Goal: Task Accomplishment & Management: Complete application form

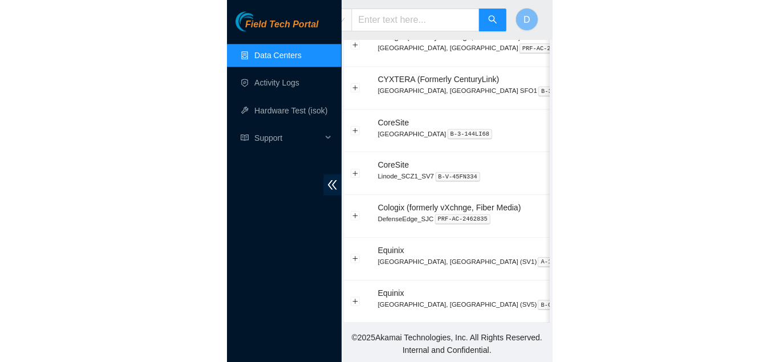
scroll to position [70, 0]
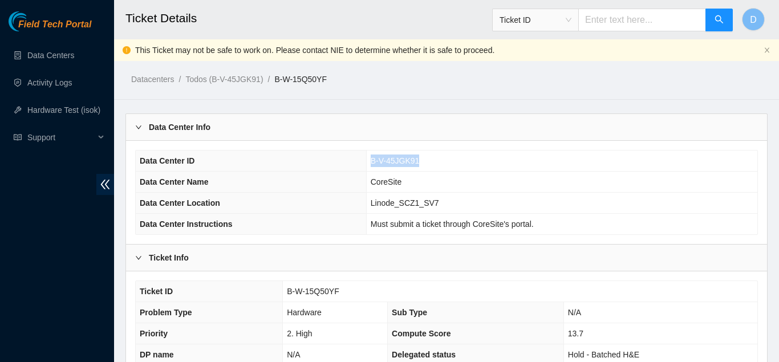
drag, startPoint x: 420, startPoint y: 161, endPoint x: 364, endPoint y: 162, distance: 55.3
click at [366, 162] on td "B-V-45JGK91" at bounding box center [561, 161] width 391 height 21
copy span "B-V-45JGK91"
click at [407, 81] on ol "Datacenters / Todos (B-V-45JGK91) / B-W-15Q50YF /" at bounding box center [372, 79] width 482 height 13
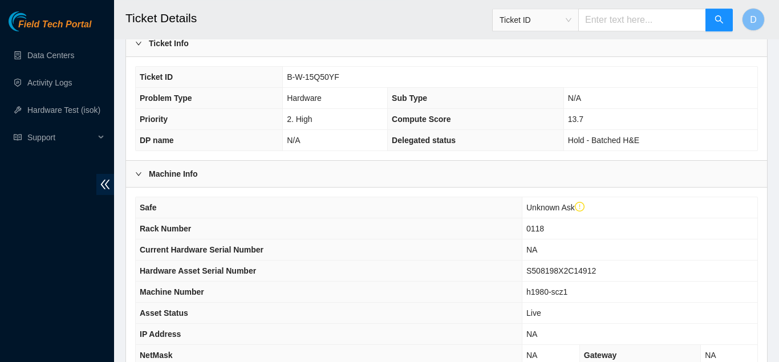
scroll to position [275, 0]
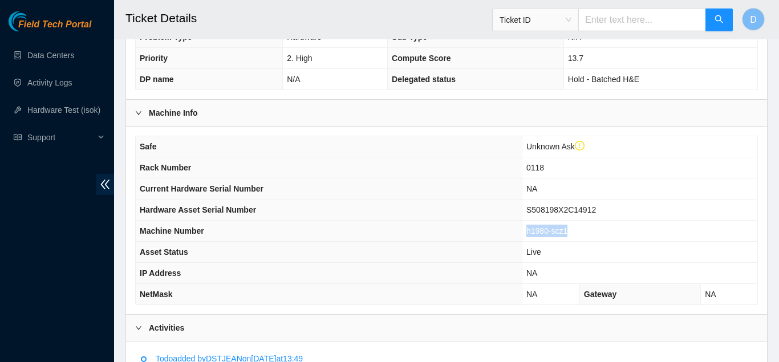
drag, startPoint x: 568, startPoint y: 228, endPoint x: 521, endPoint y: 226, distance: 47.4
click at [521, 226] on tr "Machine Number h1980-scz1" at bounding box center [447, 231] width 622 height 21
copy tr "h1980-scz1"
click at [392, 179] on th "Current Hardware Serial Number" at bounding box center [329, 189] width 386 height 21
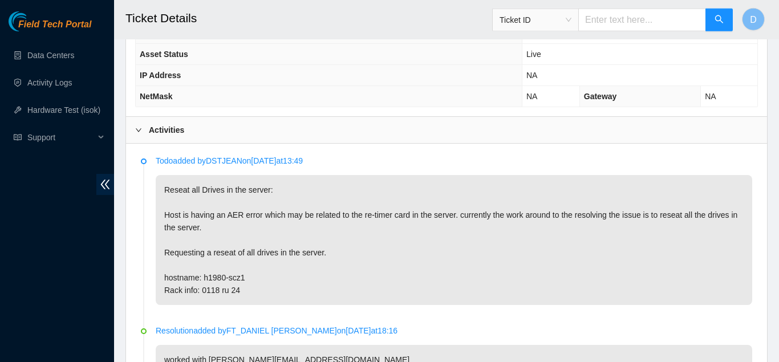
scroll to position [472, 0]
click at [350, 136] on div "Activities" at bounding box center [446, 131] width 641 height 26
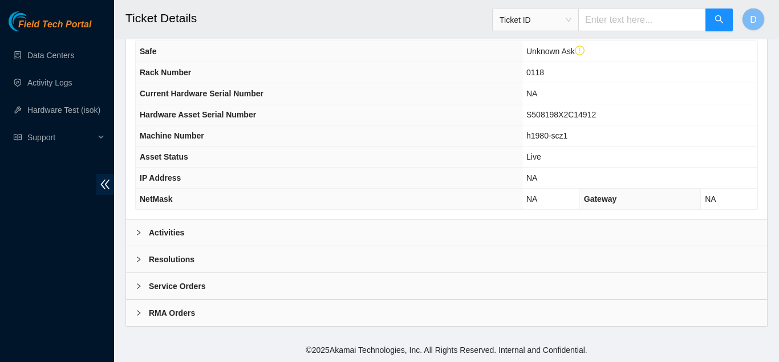
scroll to position [371, 0]
click at [265, 257] on div "Resolutions" at bounding box center [446, 259] width 641 height 26
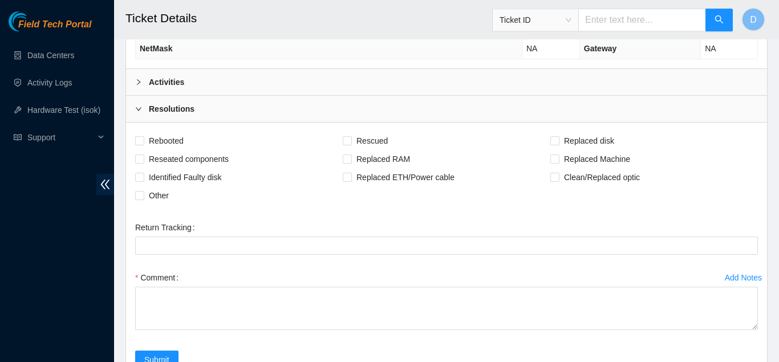
scroll to position [523, 0]
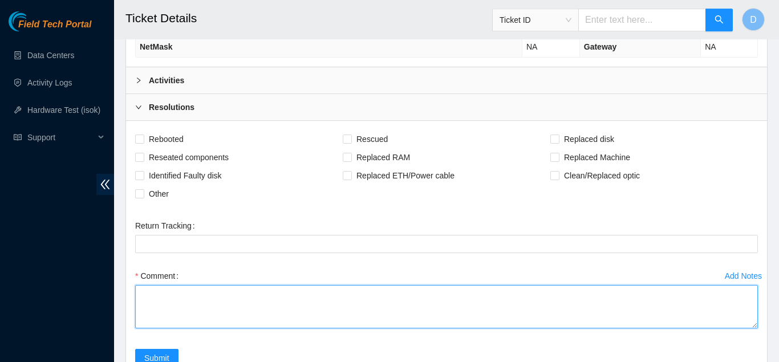
click at [259, 293] on textarea "Comment" at bounding box center [446, 306] width 623 height 43
paste textarea "Hostname: h1980-scz1 Confirmed that it was safe to proceed with this maintenanc…"
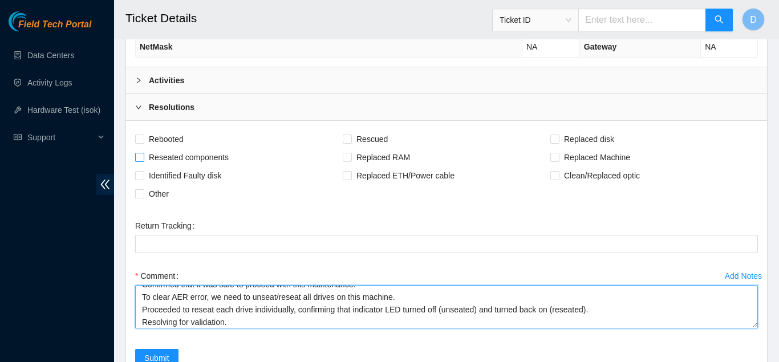
type textarea "Hostname: h1980-scz1 Confirmed that it was safe to proceed with this maintenanc…"
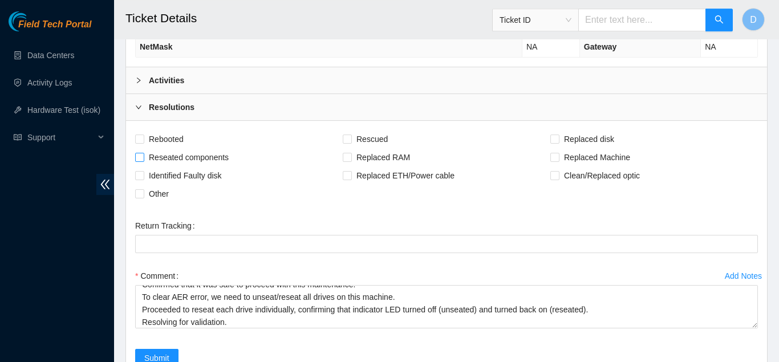
click at [171, 157] on span "Reseated components" at bounding box center [188, 157] width 89 height 18
click at [143, 157] on input "Reseated components" at bounding box center [139, 157] width 8 height 8
checkbox input "true"
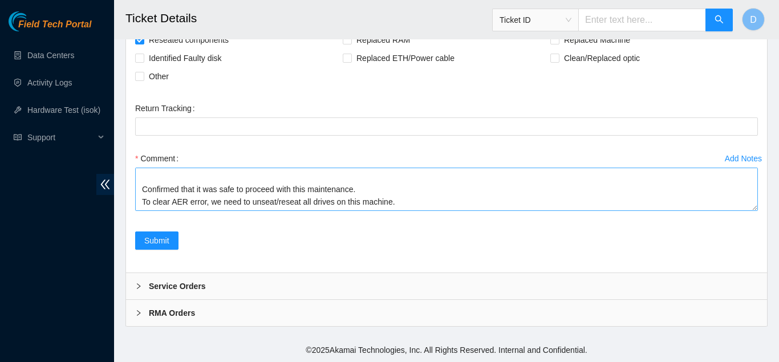
scroll to position [38, 0]
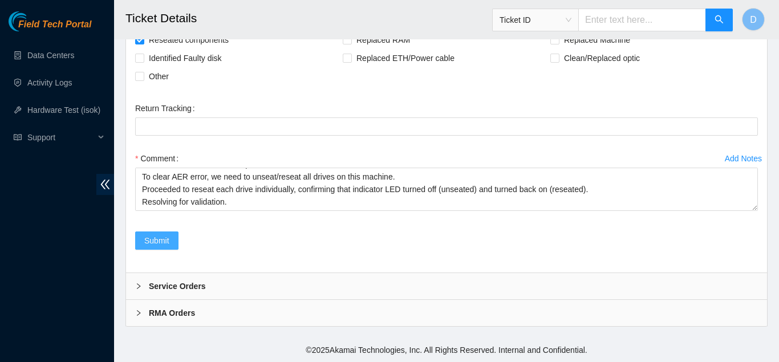
click at [151, 240] on span "Submit" at bounding box center [156, 240] width 25 height 13
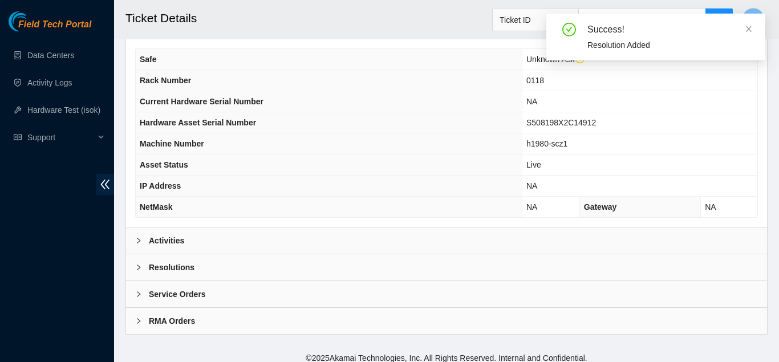
scroll to position [371, 0]
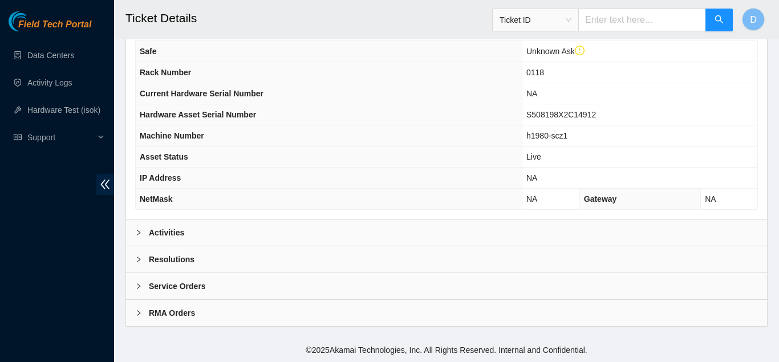
click at [311, 220] on div "Activities" at bounding box center [446, 233] width 641 height 26
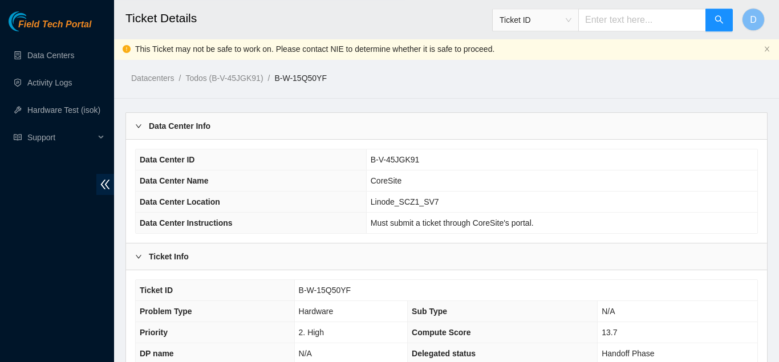
scroll to position [0, 0]
click at [423, 81] on ol "Datacenters / Todos (B-V-45JGK91) / B-W-15Q50YF /" at bounding box center [372, 79] width 482 height 13
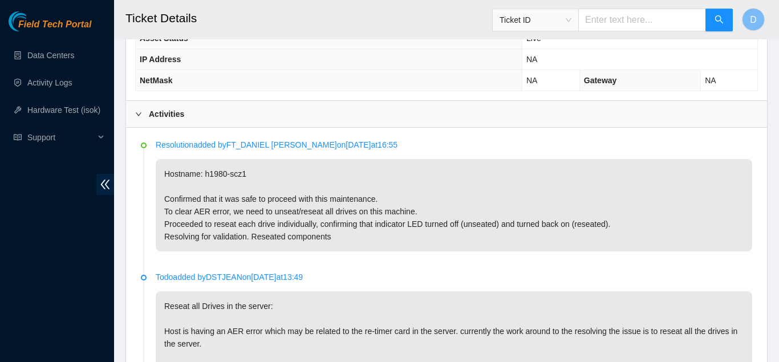
scroll to position [488, 0]
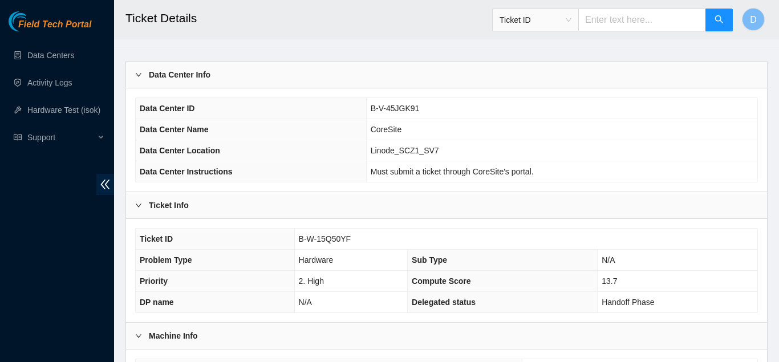
scroll to position [0, 0]
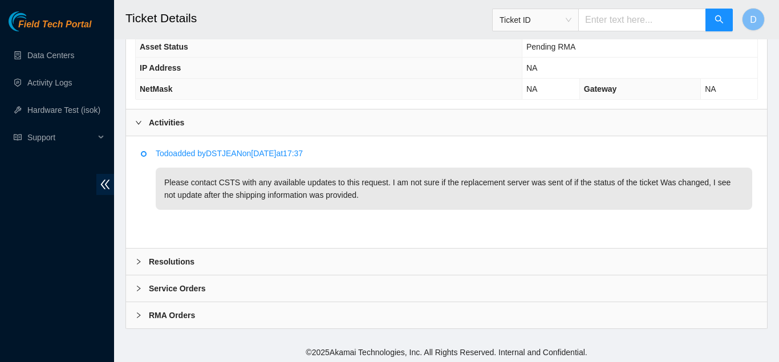
scroll to position [483, 0]
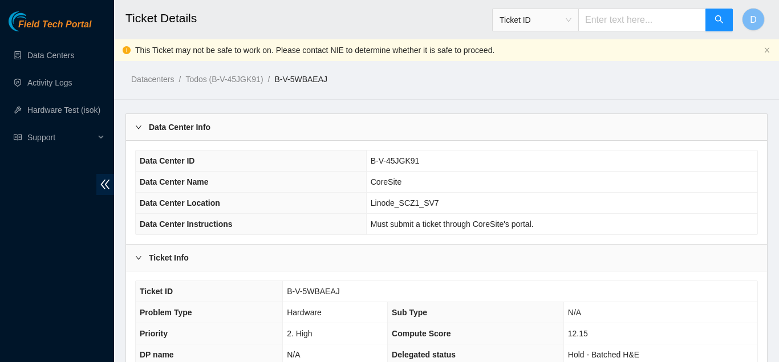
scroll to position [579, 0]
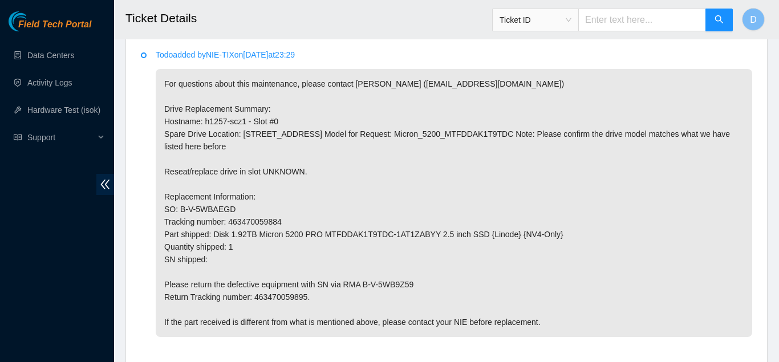
click at [144, 95] on li "Todo added by NIE-TIX on 2025-10-02 at 23:29 For questions about this maintenan…" at bounding box center [446, 206] width 611 height 308
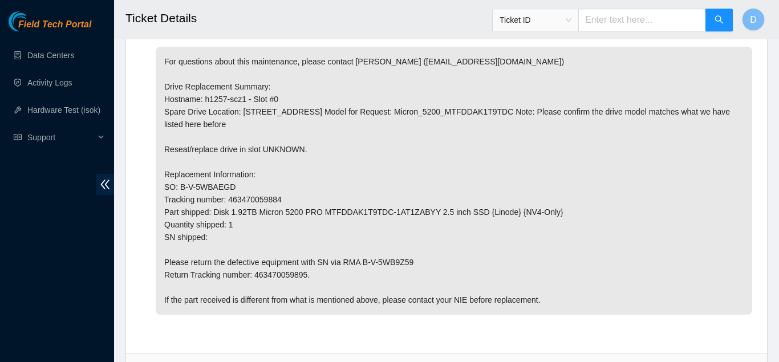
scroll to position [602, 0]
click at [140, 119] on div "Todo added by NIE-TIX on 2025-10-02 at 23:29 For questions about this maintenan…" at bounding box center [446, 183] width 623 height 319
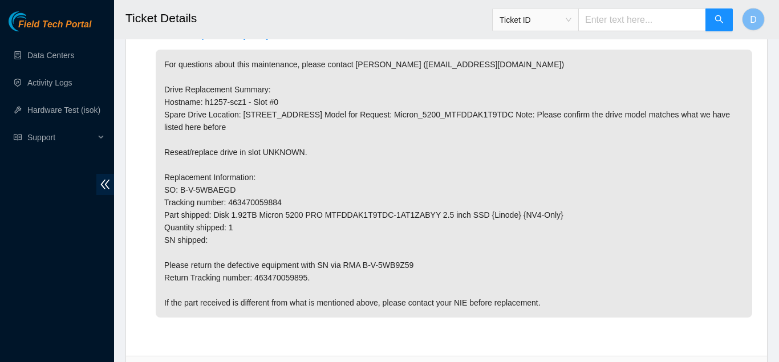
scroll to position [598, 0]
click at [286, 277] on p "For questions about this maintenance, please contact Alex Abelson (aabelson@aka…" at bounding box center [454, 184] width 597 height 268
copy p "463470059895"
click at [152, 192] on li "Todo added by NIE-TIX on 2025-10-02 at 23:29 For questions about this maintenan…" at bounding box center [446, 188] width 611 height 308
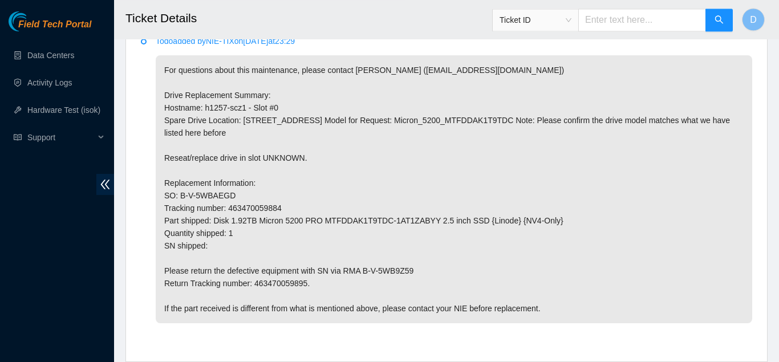
scroll to position [593, 0]
click at [138, 194] on div "Todo added by NIE-TIX on 2025-10-02 at 23:29 For questions about this maintenan…" at bounding box center [446, 193] width 623 height 319
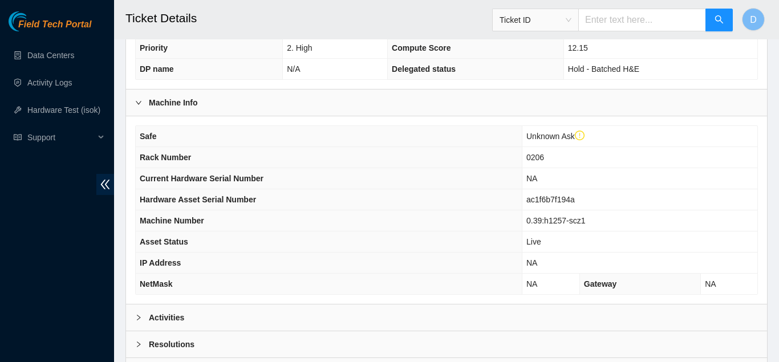
scroll to position [371, 0]
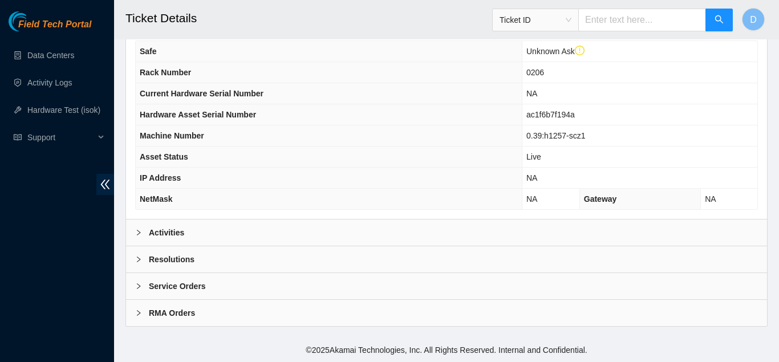
click at [295, 235] on div "Activities" at bounding box center [446, 233] width 641 height 26
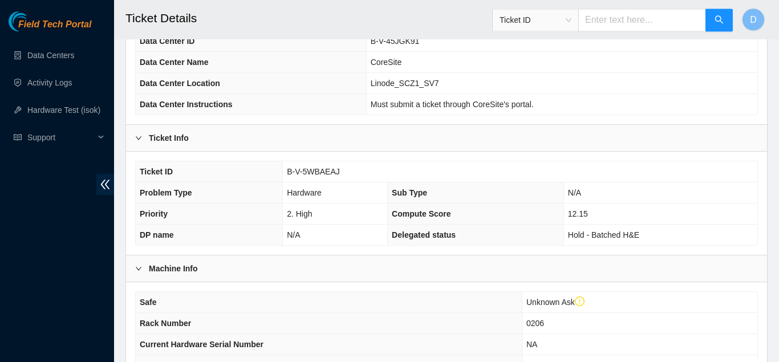
scroll to position [0, 0]
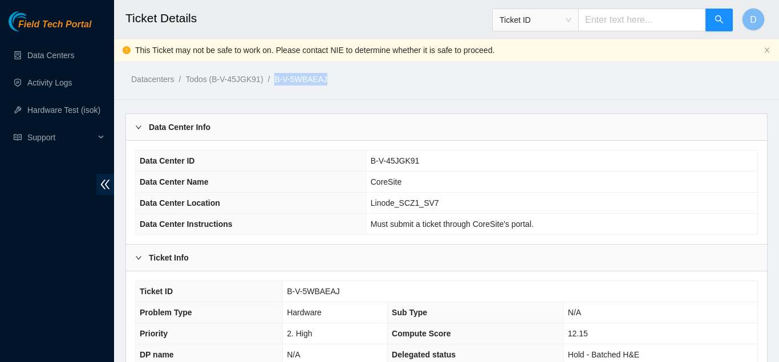
drag, startPoint x: 330, startPoint y: 82, endPoint x: 267, endPoint y: 84, distance: 62.8
click at [267, 84] on ol "Datacenters / Todos (B-V-45JGK91) / B-V-5WBAEAJ /" at bounding box center [372, 79] width 482 height 13
copy ol "B-V-5WBAEAJ"
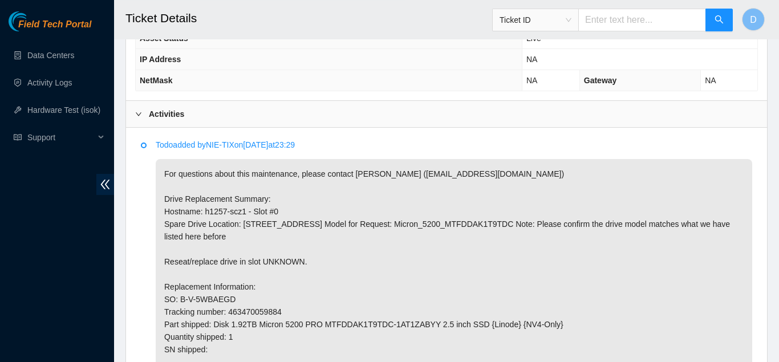
scroll to position [490, 0]
click at [147, 208] on li "Todo added by NIE-TIX on 2025-10-02 at 23:29 For questions about this maintenan…" at bounding box center [446, 296] width 611 height 308
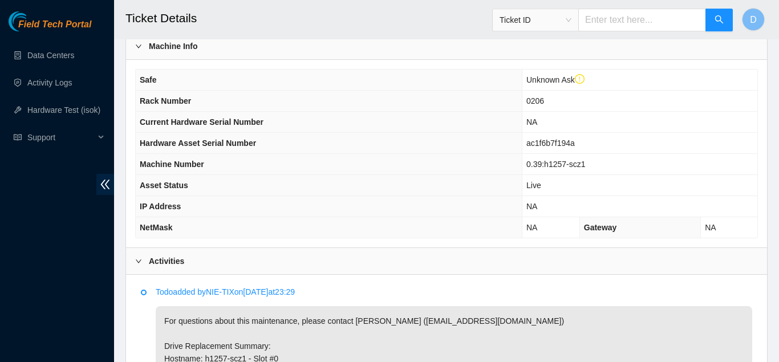
scroll to position [343, 0]
click at [257, 223] on th "NetMask" at bounding box center [329, 227] width 386 height 21
click at [116, 257] on main "Ticket Details Ticket ID D This Ticket may not be safe to work on. Please conta…" at bounding box center [446, 180] width 665 height 1047
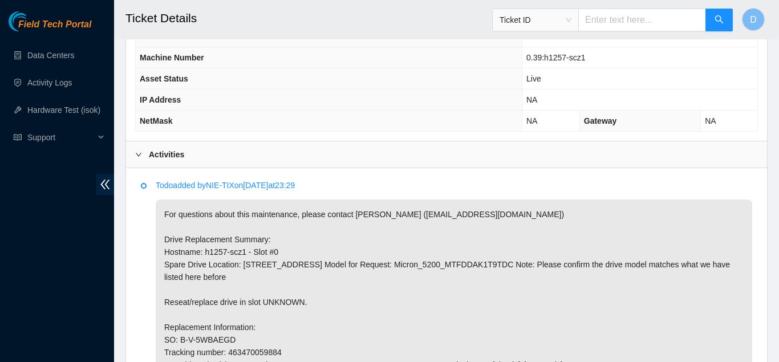
scroll to position [468, 0]
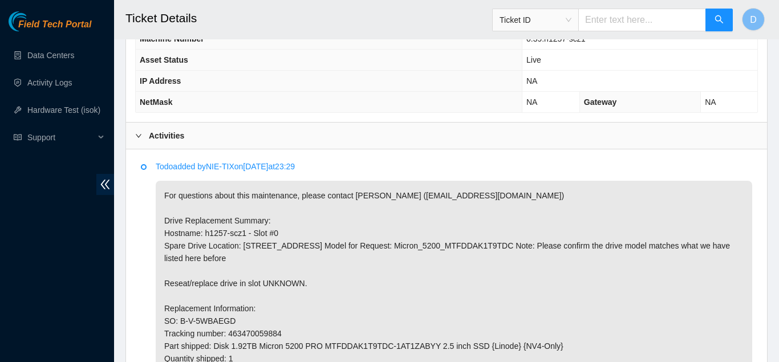
click at [356, 137] on div "Activities" at bounding box center [446, 136] width 641 height 26
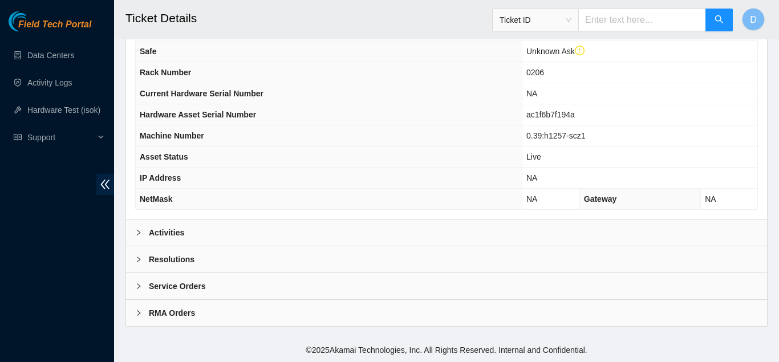
scroll to position [371, 0]
click at [316, 229] on div "Activities" at bounding box center [446, 233] width 641 height 26
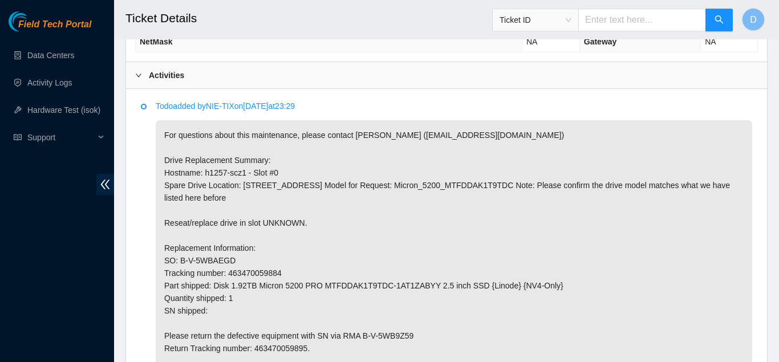
scroll to position [553, 0]
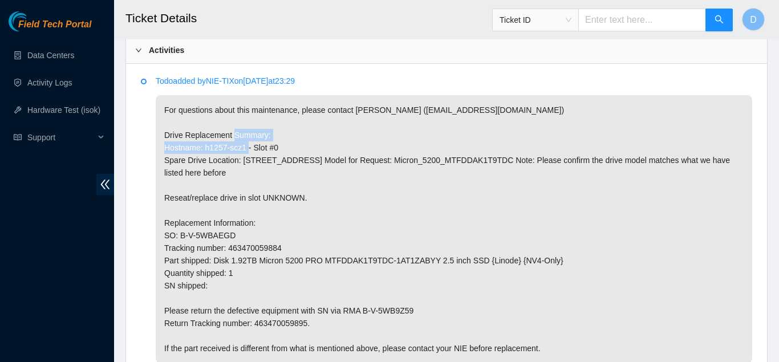
drag, startPoint x: 295, startPoint y: 147, endPoint x: 161, endPoint y: 144, distance: 134.1
click at [161, 144] on p "For questions about this maintenance, please contact Alex Abelson (aabelson@aka…" at bounding box center [454, 229] width 597 height 268
copy p "Hostname: h1257-scz1 - Slot #0"
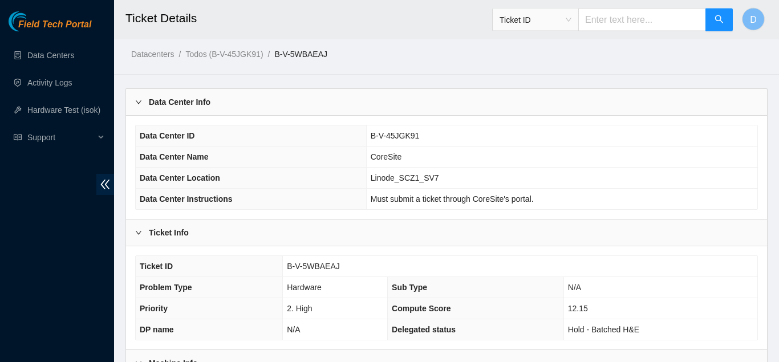
scroll to position [0, 0]
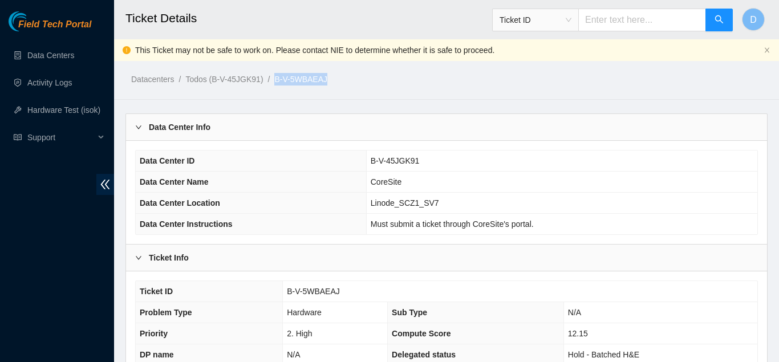
drag, startPoint x: 331, startPoint y: 75, endPoint x: 268, endPoint y: 84, distance: 63.5
click at [268, 84] on ol "Datacenters / Todos (B-V-45JGK91) / B-V-5WBAEAJ /" at bounding box center [372, 79] width 482 height 13
copy ol "B-V-5WBAEAJ"
click at [288, 252] on div "Ticket Info" at bounding box center [446, 258] width 641 height 26
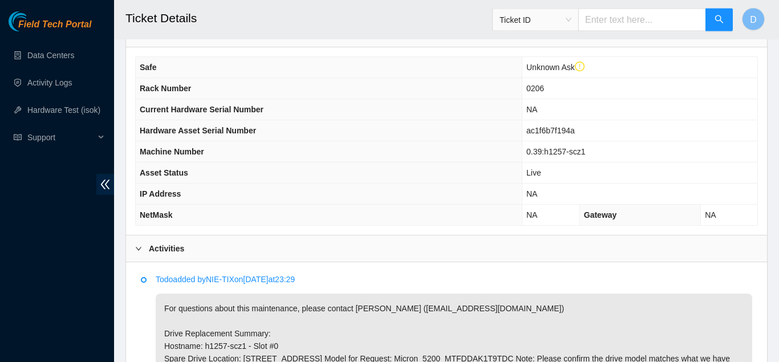
scroll to position [253, 0]
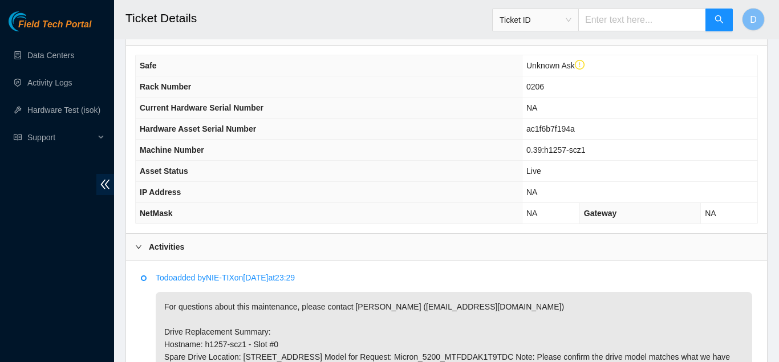
click at [260, 244] on div "Activities" at bounding box center [446, 247] width 641 height 26
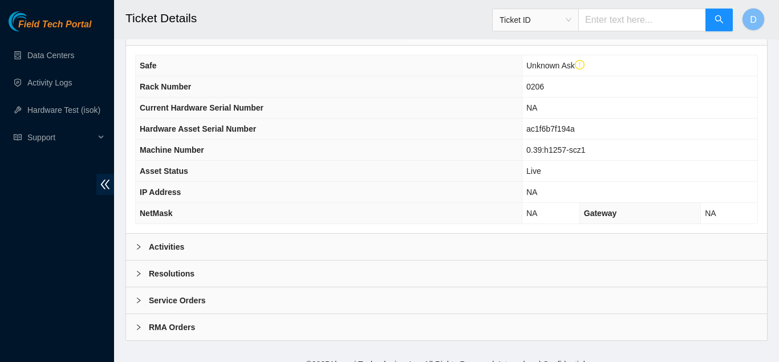
click at [257, 266] on div "Resolutions" at bounding box center [446, 274] width 641 height 26
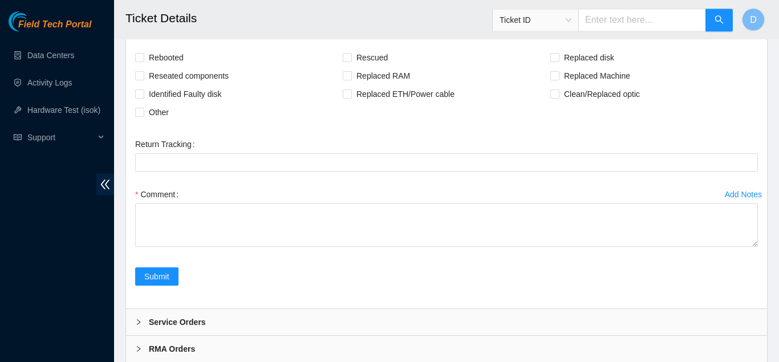
scroll to position [537, 0]
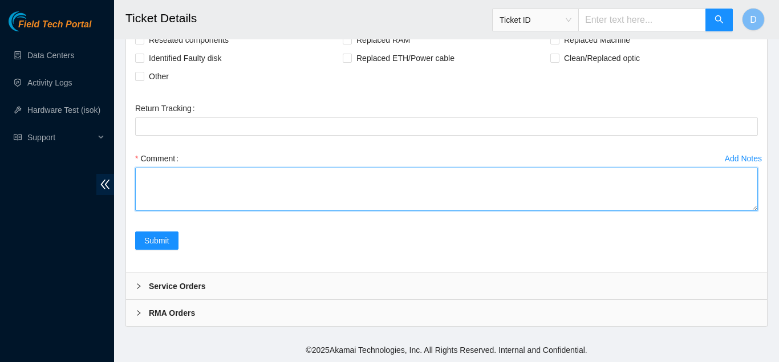
click at [305, 204] on textarea "Comment" at bounding box center [446, 189] width 623 height 43
paste textarea "Hostname: h1257-scz1 - Slot #0 Old SN: 1905208EB060 New SN: 19412439EC58 Locate…"
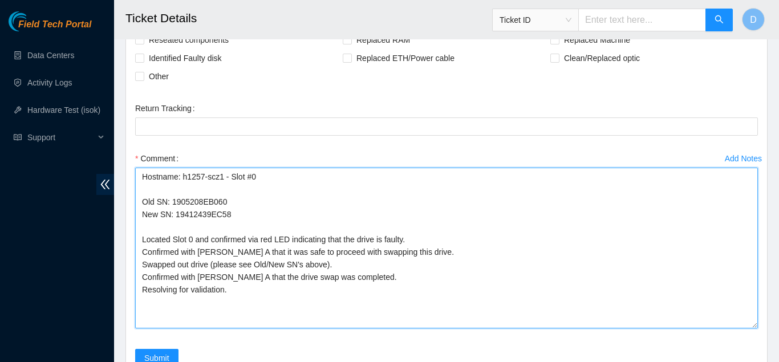
scroll to position [0, 0]
drag, startPoint x: 756, startPoint y: 204, endPoint x: 749, endPoint y: 344, distance: 139.9
click at [749, 329] on textarea "Hostname: h1257-scz1 - Slot #0 Old SN: 1905208EB060 New SN: 19412439EC58 Locate…" at bounding box center [446, 248] width 623 height 161
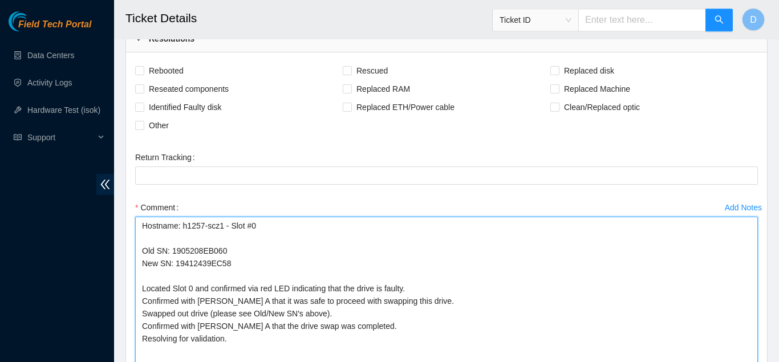
scroll to position [485, 0]
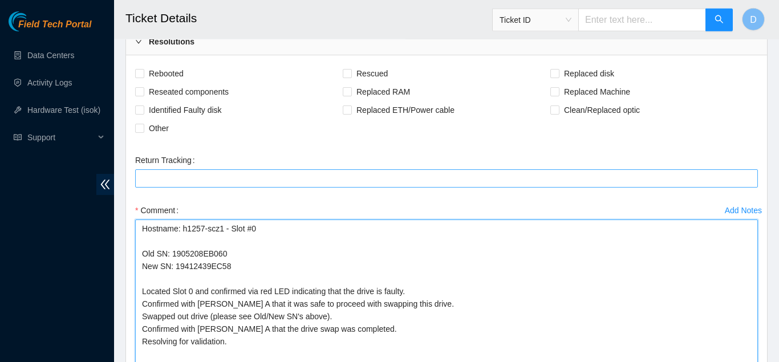
type textarea "Hostname: h1257-scz1 - Slot #0 Old SN: 1905208EB060 New SN: 19412439EC58 Locate…"
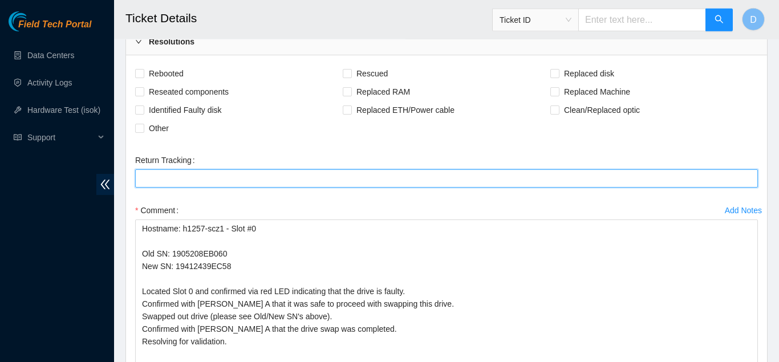
click at [240, 179] on Tracking "Return Tracking" at bounding box center [446, 178] width 623 height 18
type Tracking "463470059895"
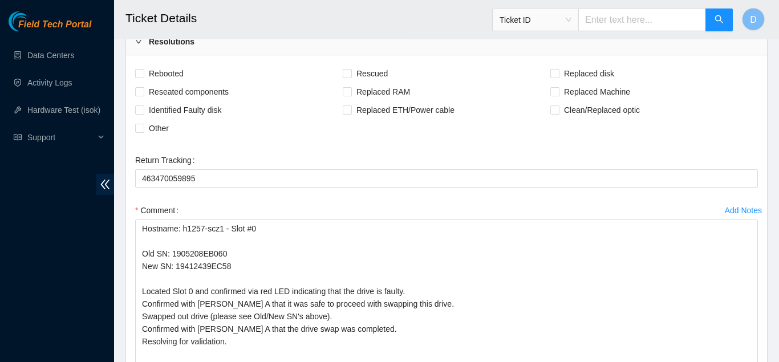
click at [262, 147] on form "Rebooted Rescued Replaced disk Reseated components Replaced RAM Replaced Machin…" at bounding box center [446, 259] width 623 height 391
click at [199, 112] on span "Identified Faulty disk" at bounding box center [185, 110] width 82 height 18
click at [143, 112] on input "Identified Faulty disk" at bounding box center [139, 110] width 8 height 8
checkbox input "true"
click at [588, 67] on span "Replaced disk" at bounding box center [589, 73] width 59 height 18
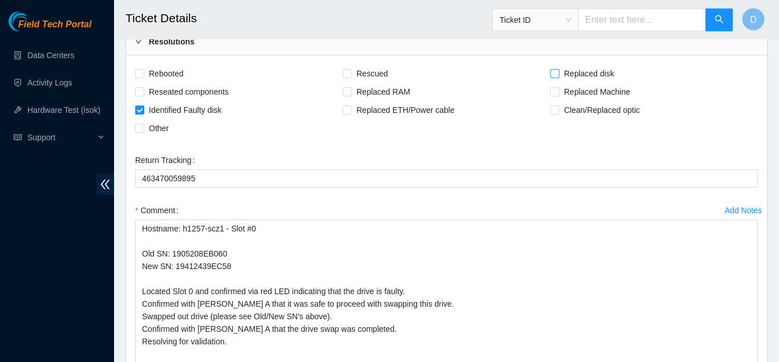
click at [558, 69] on input "Replaced disk" at bounding box center [554, 73] width 8 height 8
checkbox input "true"
click at [278, 151] on div "Return Tracking" at bounding box center [446, 160] width 623 height 18
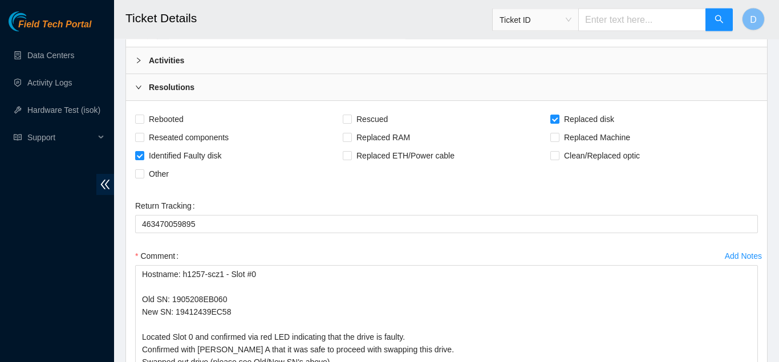
scroll to position [429, 0]
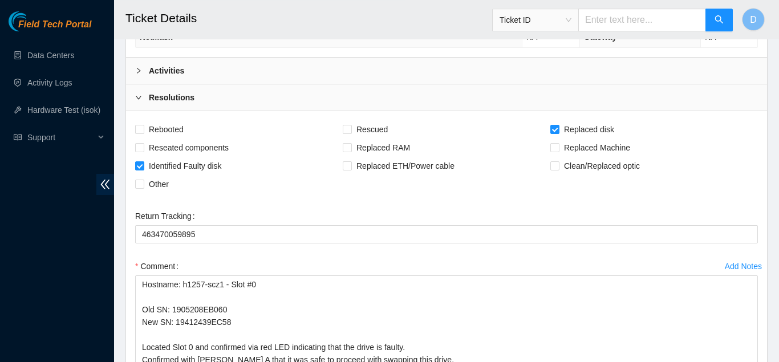
click at [202, 65] on div "Activities" at bounding box center [446, 71] width 641 height 26
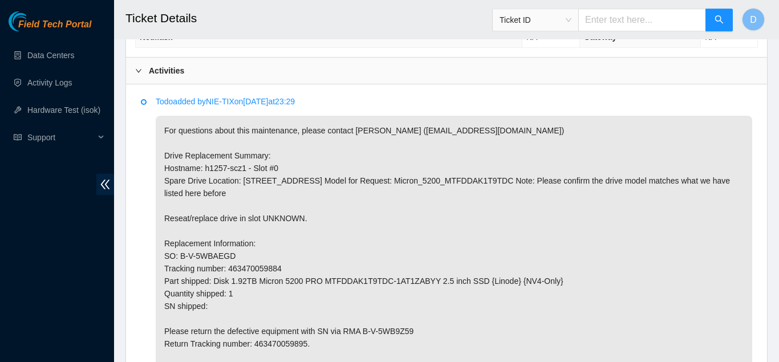
click at [208, 67] on div "Activities" at bounding box center [446, 71] width 641 height 26
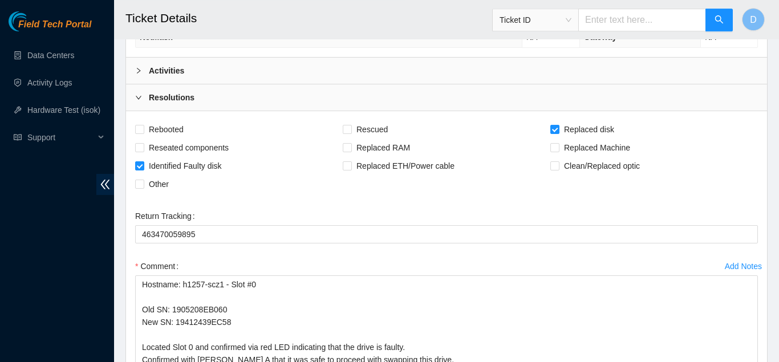
scroll to position [676, 0]
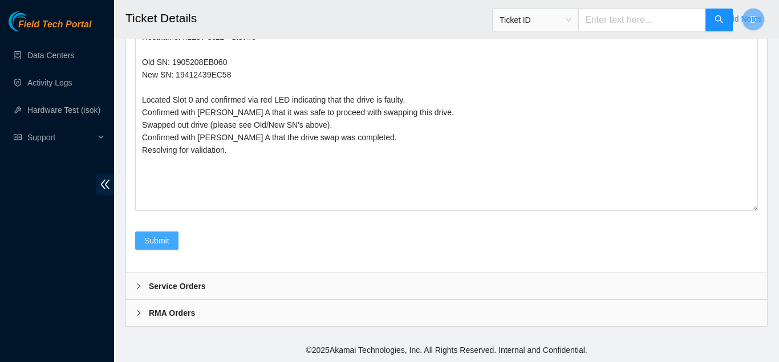
click at [156, 241] on span "Submit" at bounding box center [156, 240] width 25 height 13
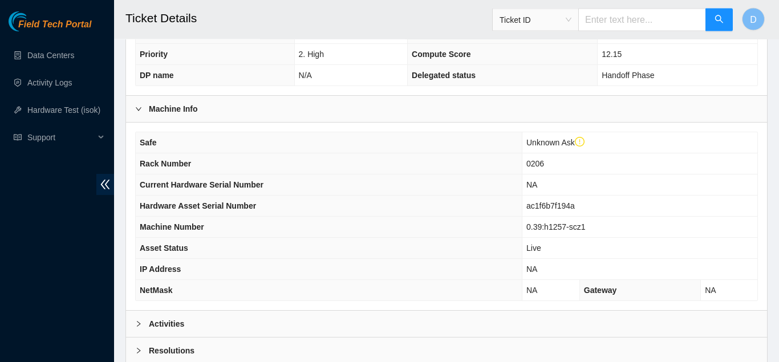
scroll to position [371, 0]
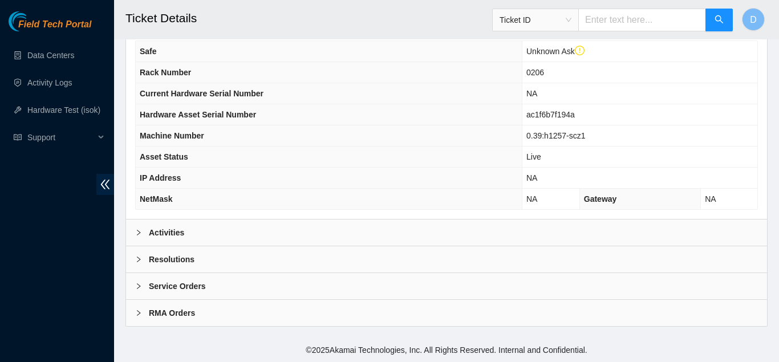
click at [273, 224] on div "Activities" at bounding box center [446, 233] width 641 height 26
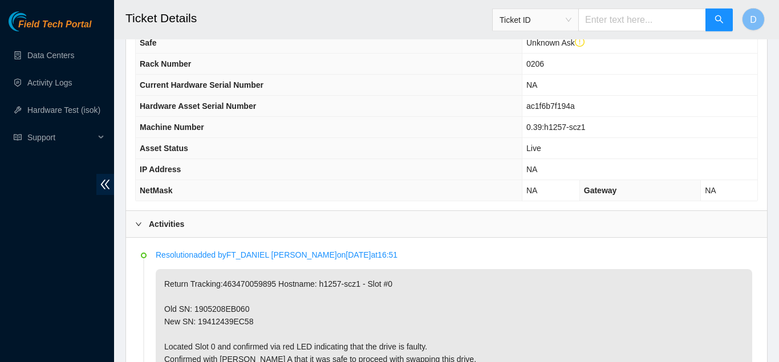
scroll to position [384, 0]
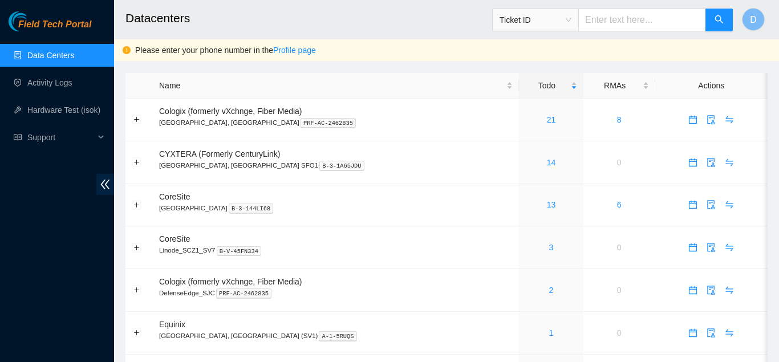
type input "B-V-5WQMQC9"
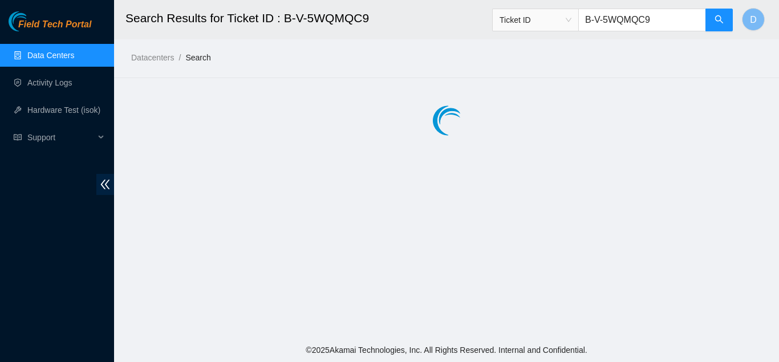
click at [254, 223] on main "Search Results for Ticket ID : B-V-5WQMQC9 Ticket ID B-V-5WQMQC9 D Datacenters …" at bounding box center [446, 169] width 665 height 338
